Goal: Task Accomplishment & Management: Manage account settings

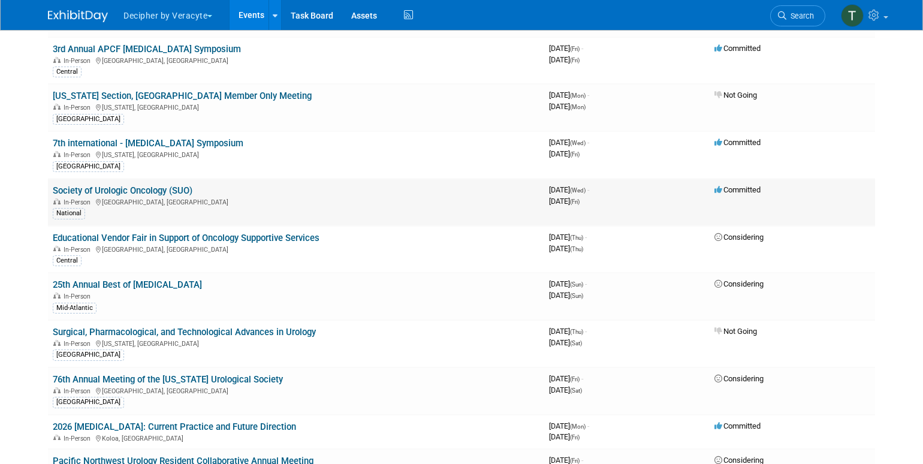
scroll to position [2634, 0]
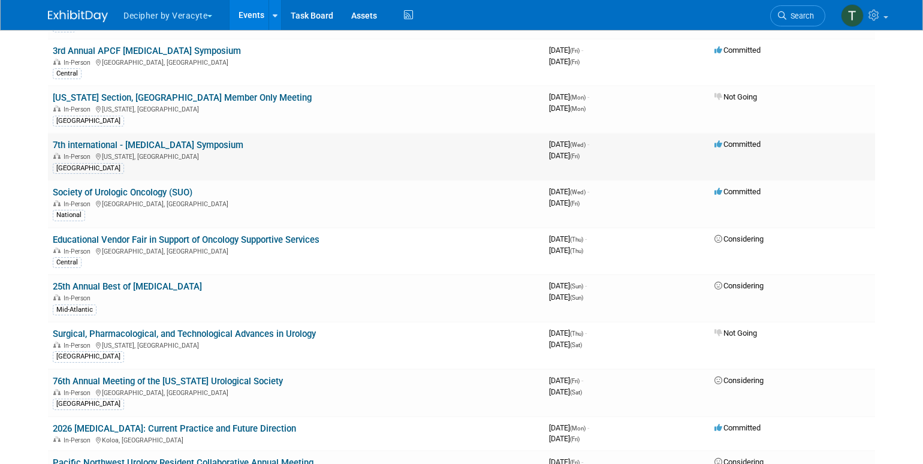
click at [195, 133] on td "7th international - Prostate Cancer Symposium In-Person New York, NY North East" at bounding box center [296, 156] width 496 height 47
click at [196, 140] on link "7th international - [MEDICAL_DATA] Symposium" at bounding box center [148, 145] width 190 height 11
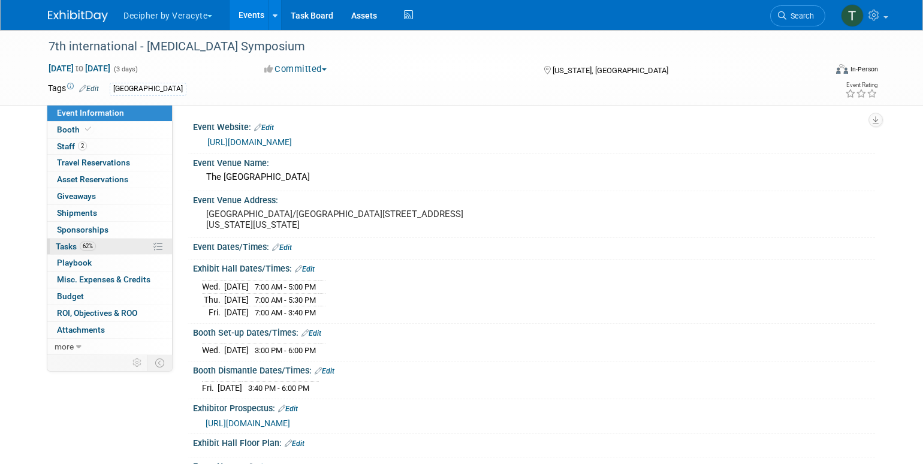
click at [121, 244] on link "62% Tasks 62%" at bounding box center [109, 246] width 125 height 16
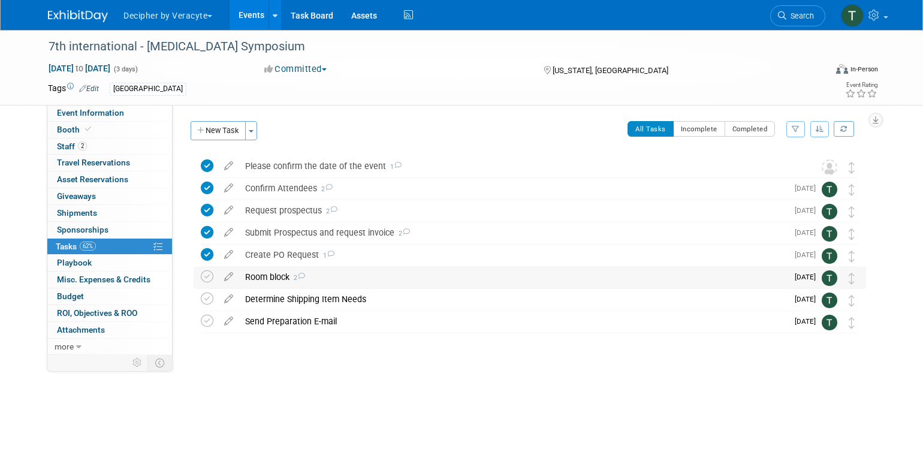
click at [243, 276] on div "Room block 2" at bounding box center [513, 277] width 548 height 20
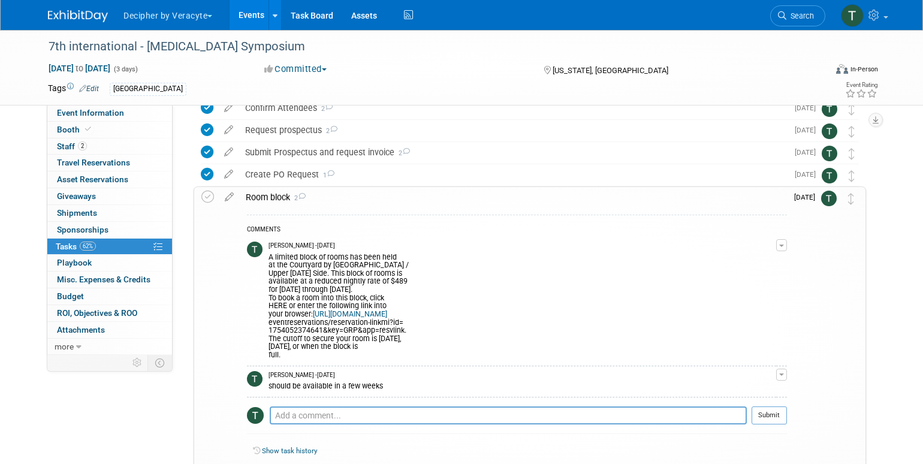
scroll to position [84, 0]
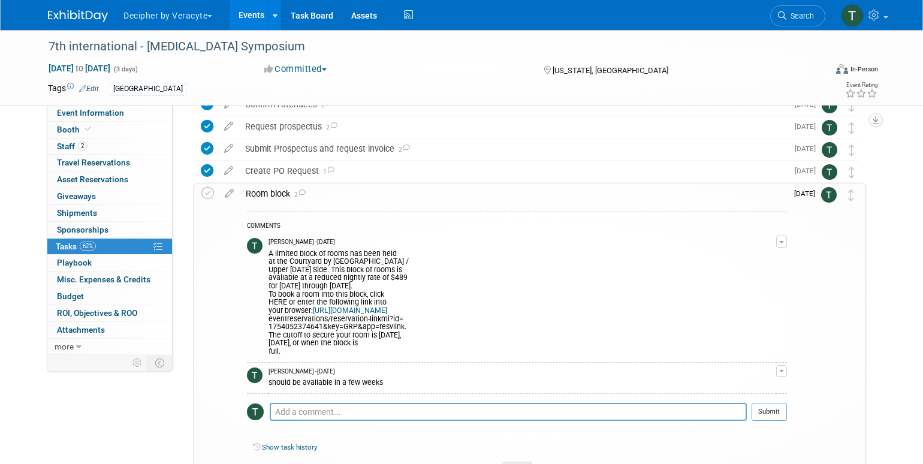
click at [250, 10] on link "Events" at bounding box center [251, 15] width 44 height 30
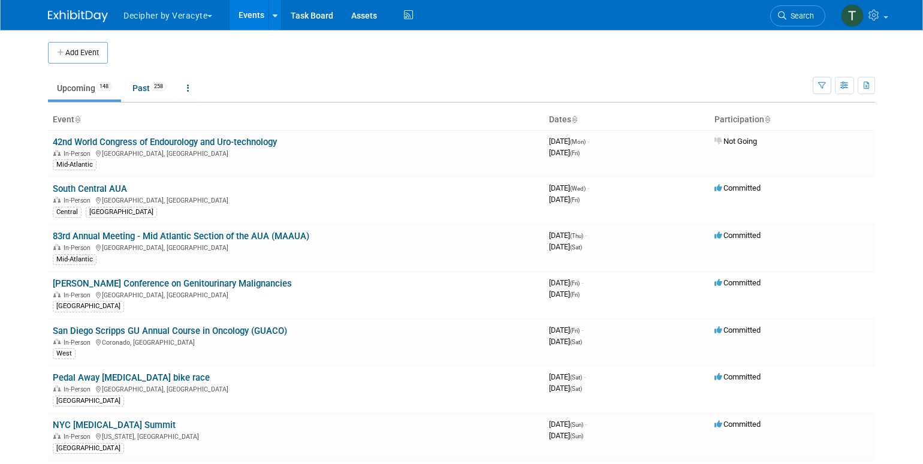
scroll to position [4173, 0]
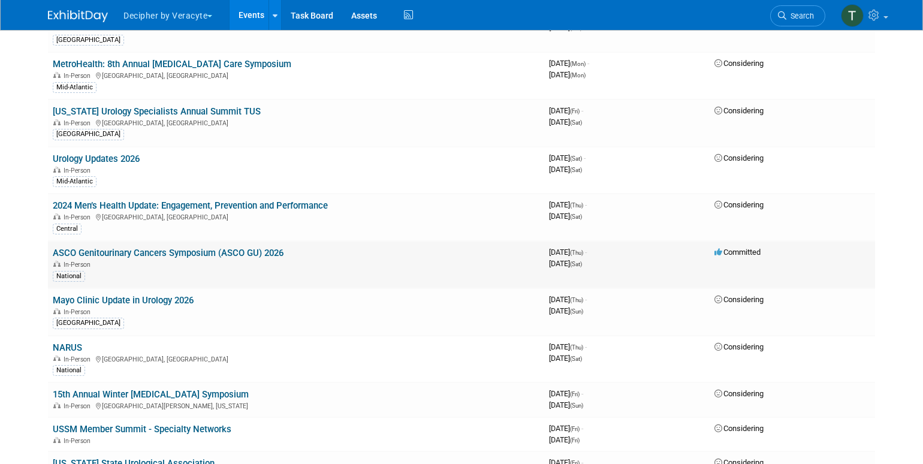
click at [265, 247] on link "ASCO Genitourinary Cancers Symposium (ASCO GU) 2026" at bounding box center [168, 252] width 231 height 11
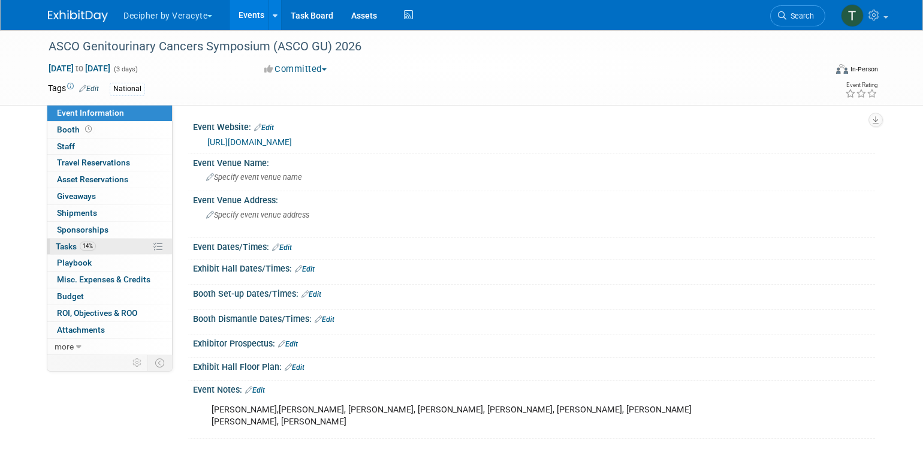
click at [118, 247] on link "14% Tasks 14%" at bounding box center [109, 246] width 125 height 16
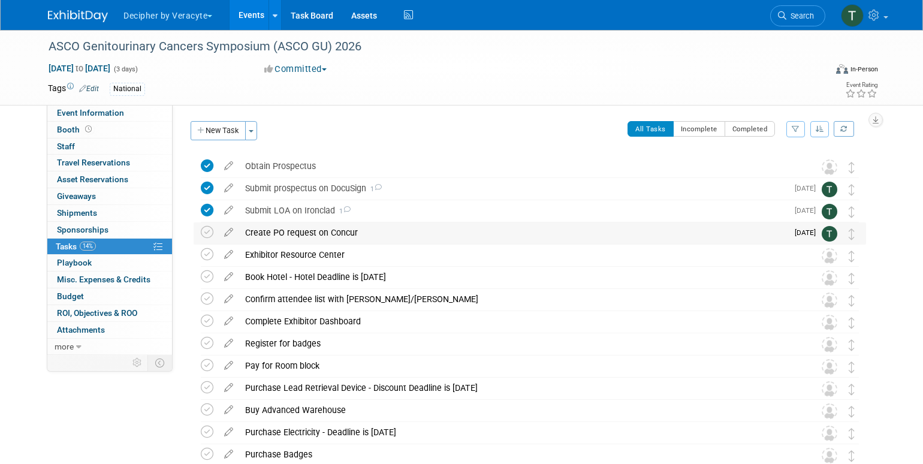
click at [329, 237] on div "Create PO request on Concur" at bounding box center [513, 232] width 548 height 20
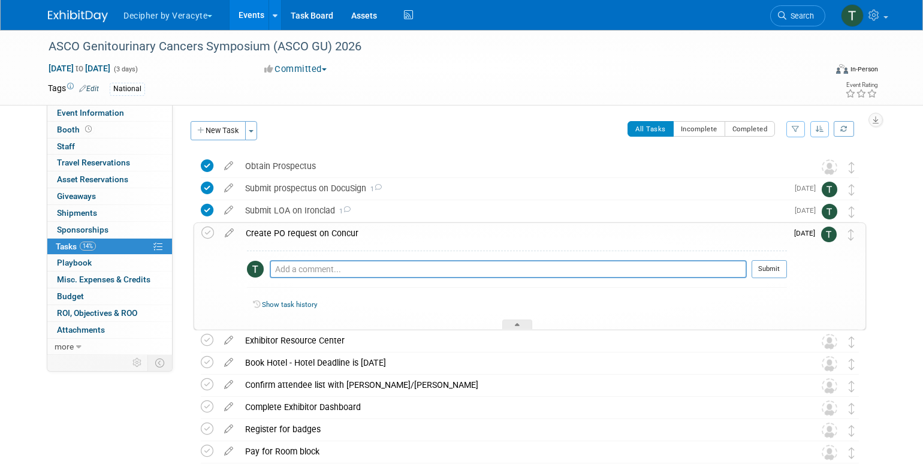
click at [343, 278] on div "Pro tip: Press Ctrl-Enter to submit comment." at bounding box center [508, 282] width 477 height 9
click at [343, 268] on textarea at bounding box center [508, 269] width 477 height 18
type textarea "this was completed via NetSuite"
click at [779, 262] on button "Submit" at bounding box center [768, 269] width 35 height 18
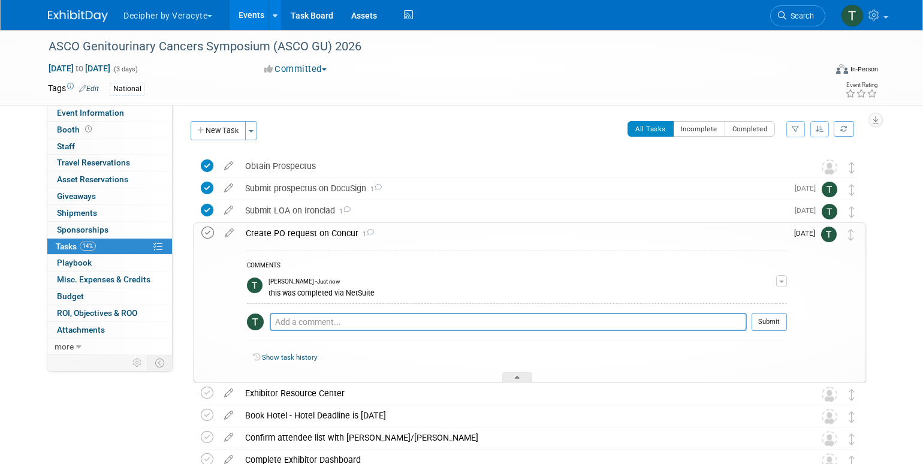
click at [210, 234] on icon at bounding box center [207, 232] width 13 height 13
click at [267, 235] on div "Create PO request on Concur 1" at bounding box center [513, 233] width 547 height 20
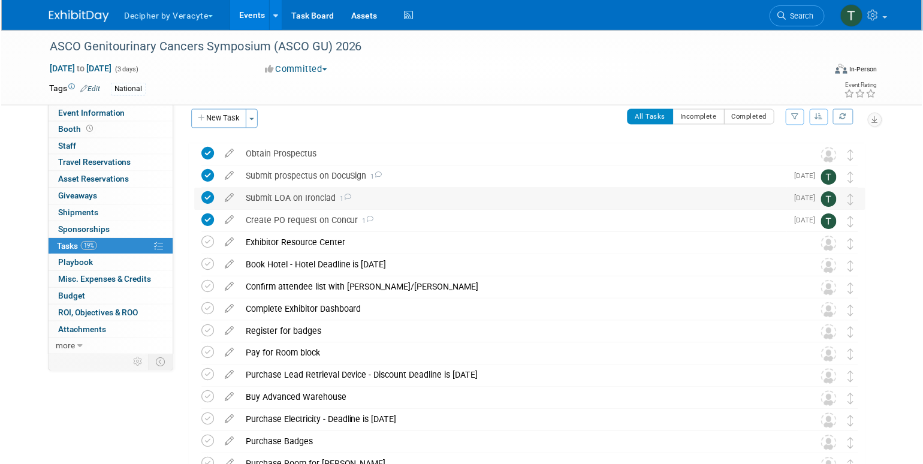
scroll to position [18, 0]
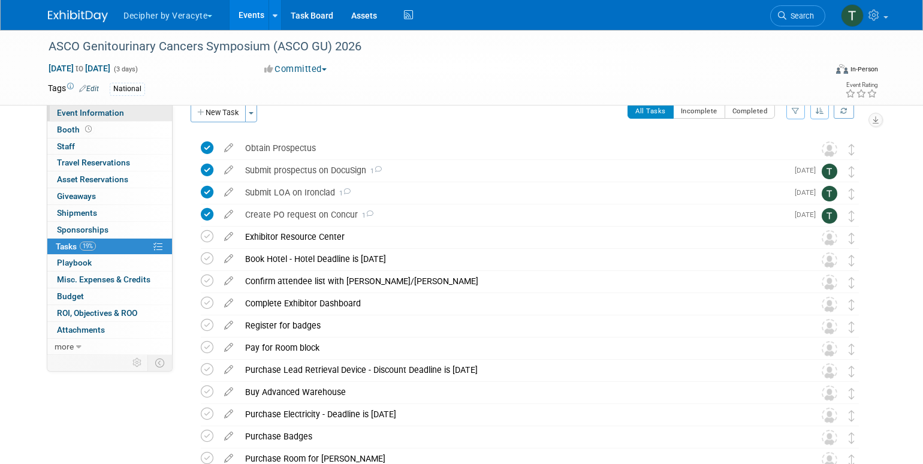
click at [140, 106] on link "Event Information" at bounding box center [109, 113] width 125 height 16
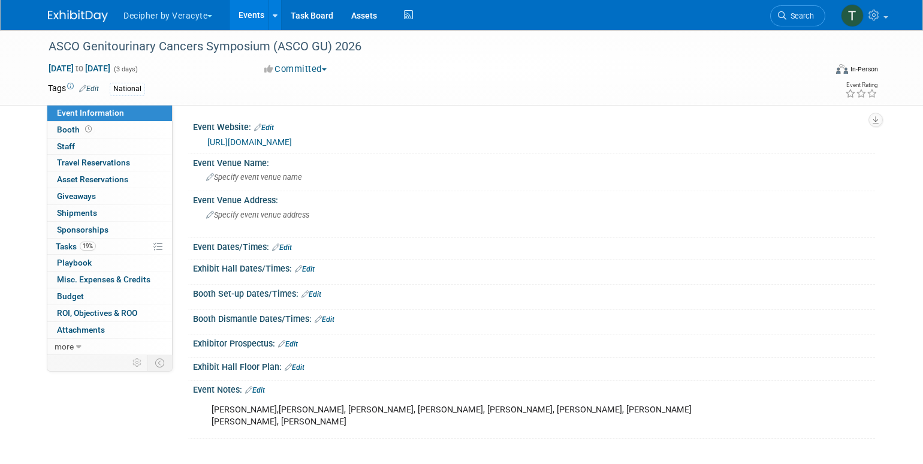
click at [265, 389] on link "Edit" at bounding box center [255, 390] width 20 height 8
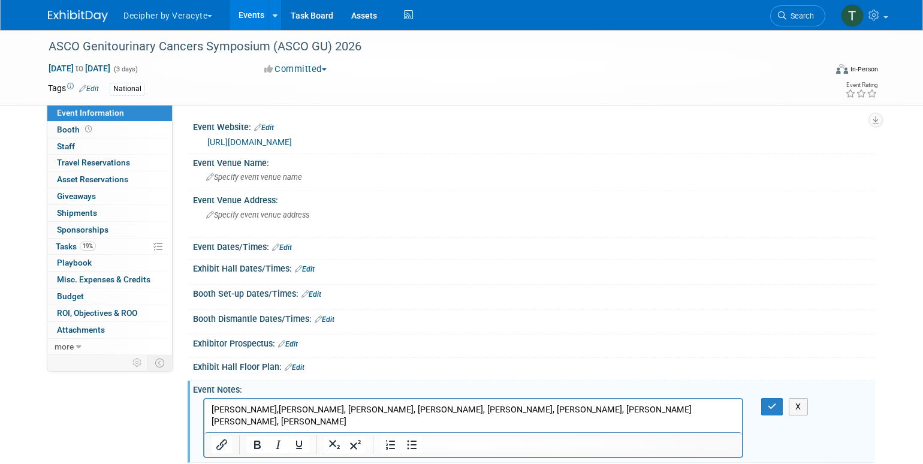
scroll to position [21, 0]
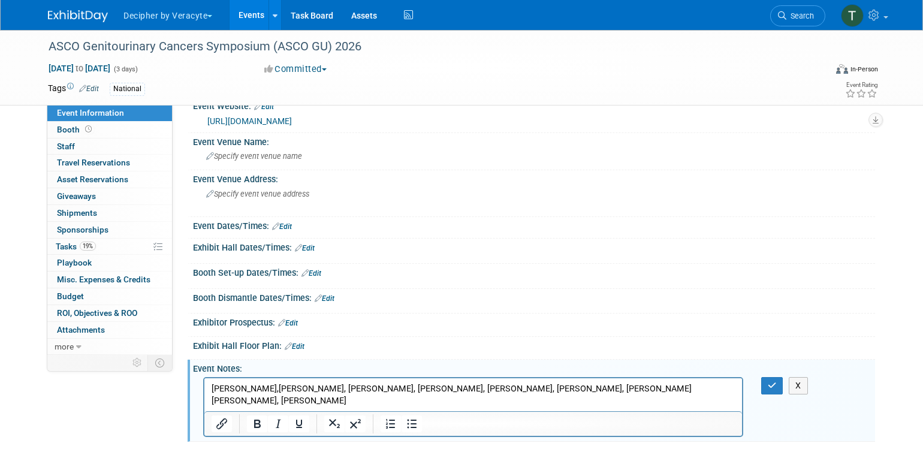
click at [583, 396] on html "Adina,Amy Wahba, Jeff, Kat, Megan, Mohammed, Ryen, Sam Abramo, Tim, YangYang" at bounding box center [472, 391] width 537 height 29
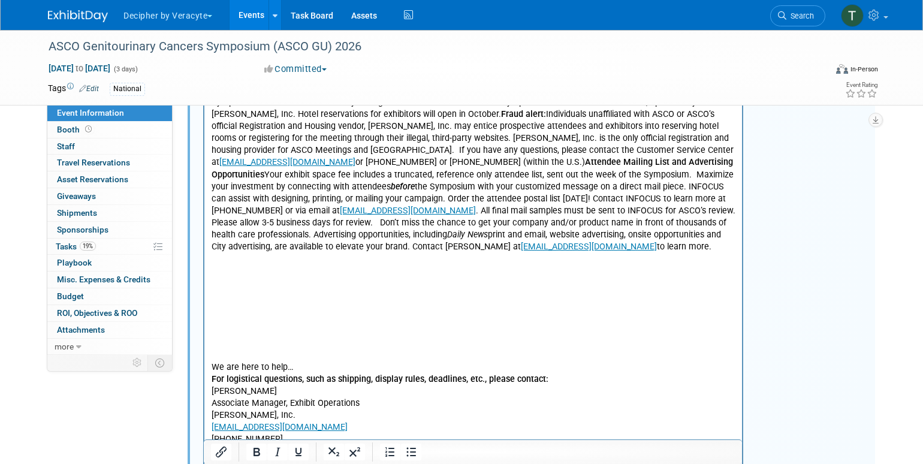
scroll to position [767, 0]
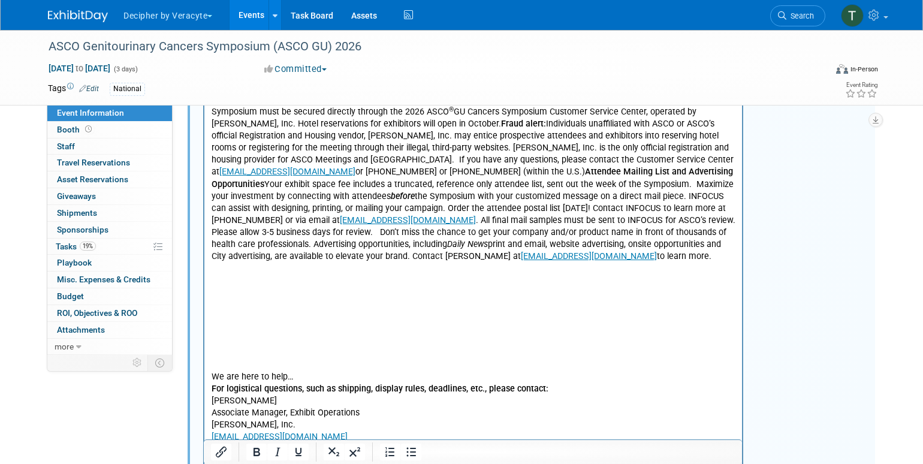
click at [307, 347] on p "Rich Text Area. Press ALT-0 for help." at bounding box center [473, 353] width 524 height 12
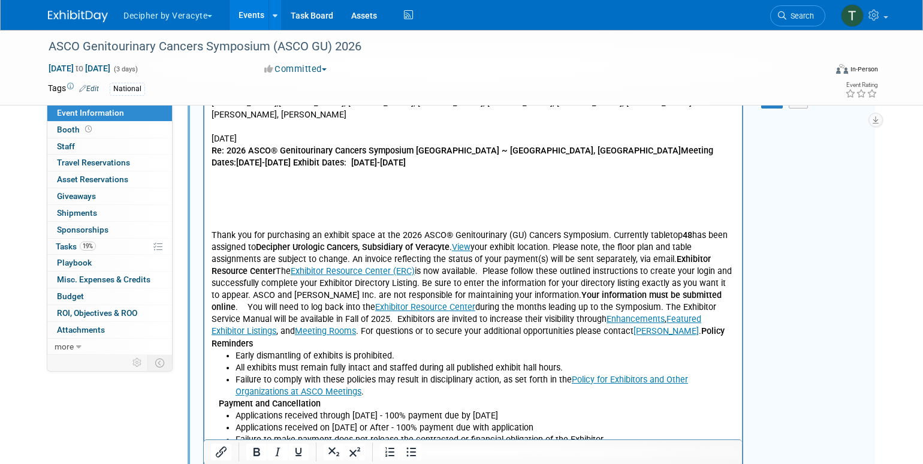
scroll to position [80, 0]
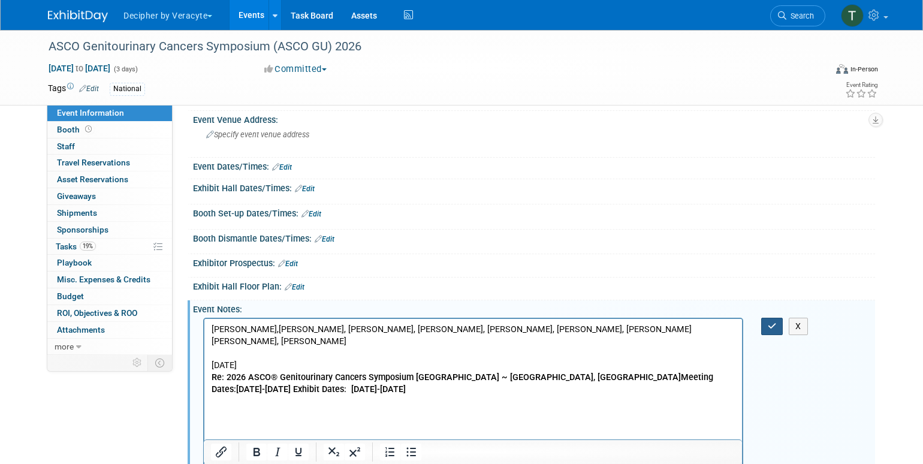
click at [768, 329] on button "button" at bounding box center [772, 325] width 22 height 17
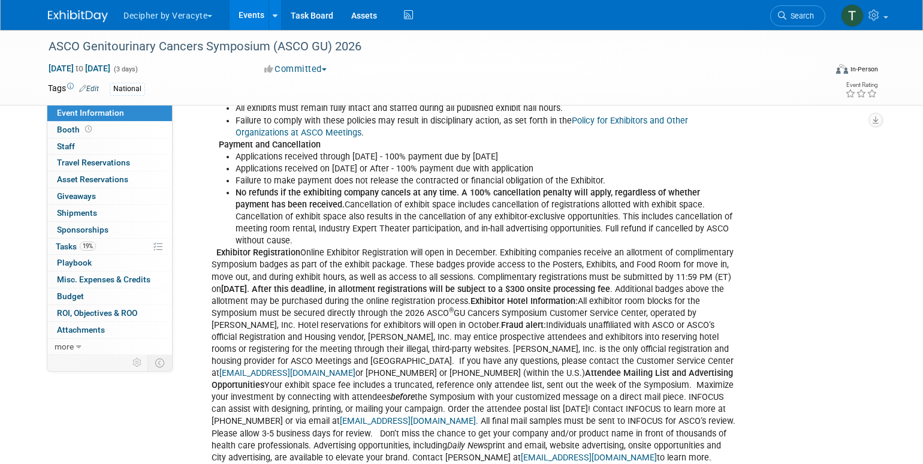
scroll to position [582, 0]
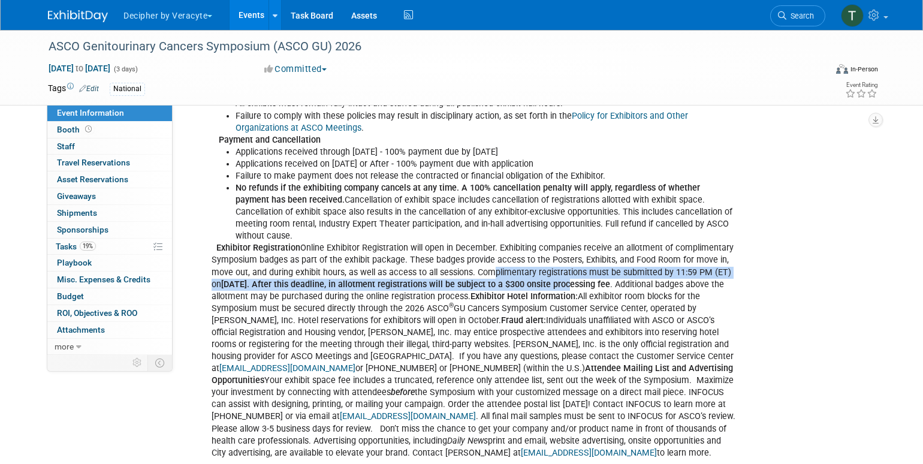
drag, startPoint x: 494, startPoint y: 239, endPoint x: 566, endPoint y: 242, distance: 71.4
click at [566, 242] on div "Adina,Amy Wahba, Jeff, Kat, Megan, Mohammed, Ryen, Sam Abramo, Tim, YangYang Se…" at bounding box center [473, 278] width 540 height 926
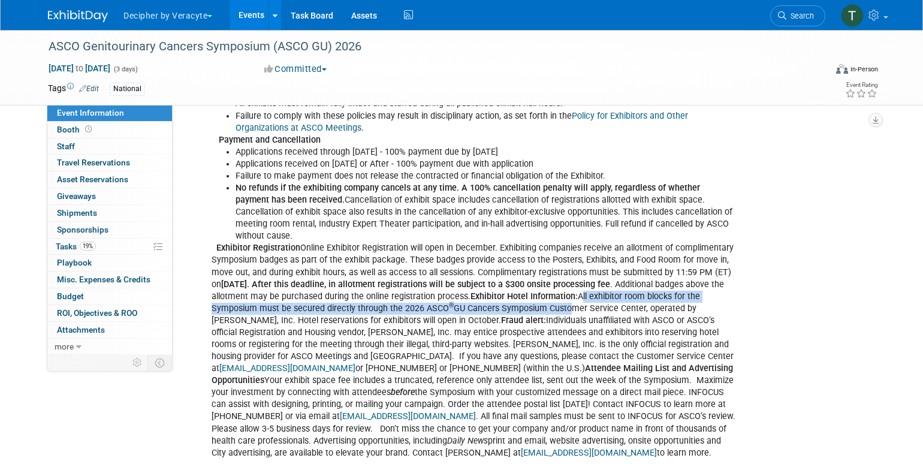
drag, startPoint x: 648, startPoint y: 256, endPoint x: 625, endPoint y: 271, distance: 27.2
click at [625, 271] on div "Adina,Amy Wahba, Jeff, Kat, Megan, Mohammed, Ryen, Sam Abramo, Tim, YangYang Se…" at bounding box center [473, 278] width 540 height 926
